Goal: Register for event/course

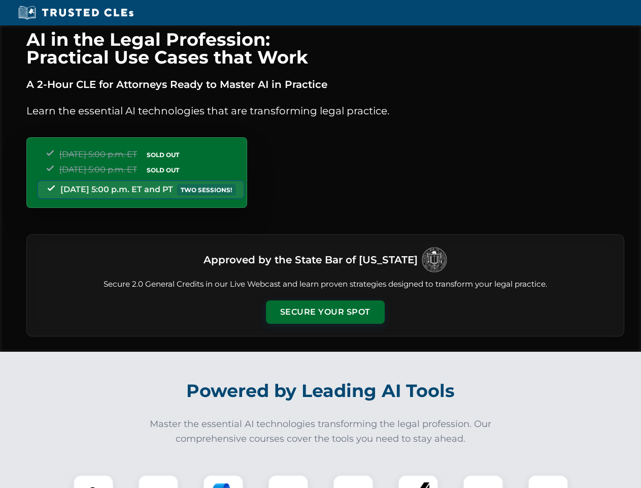
click at [325, 312] on button "Secure Your Spot" at bounding box center [325, 311] width 119 height 23
click at [93, 481] on img at bounding box center [93, 494] width 29 height 29
click at [158, 481] on div at bounding box center [158, 494] width 41 height 41
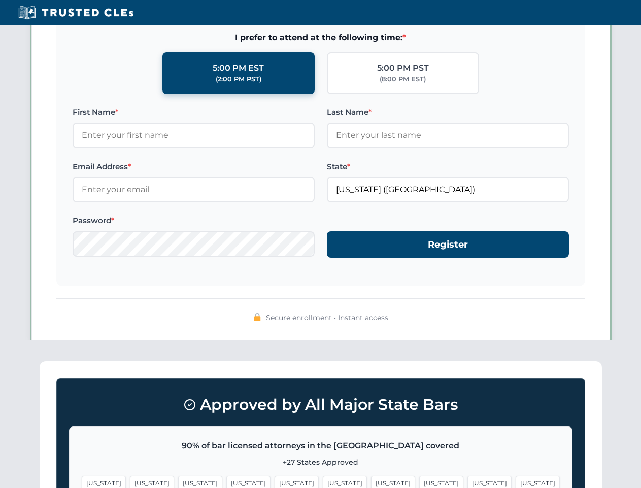
click at [468, 481] on span "[US_STATE]" at bounding box center [490, 482] width 44 height 15
